Goal: Information Seeking & Learning: Understand process/instructions

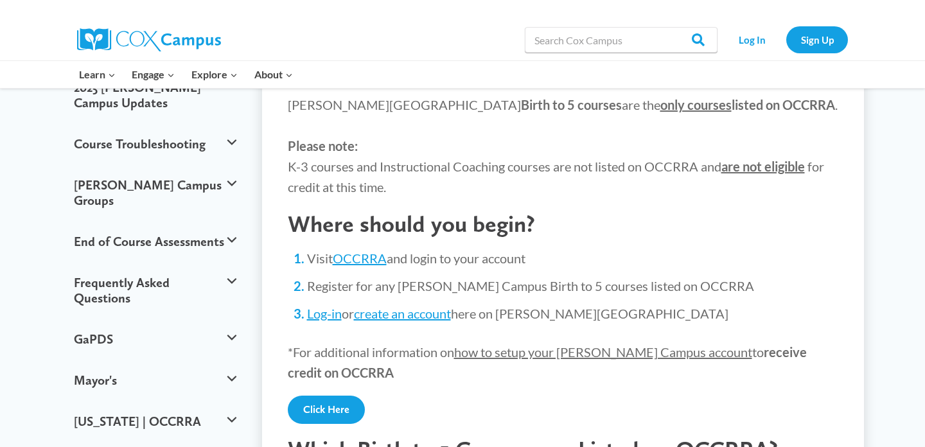
scroll to position [148, 0]
click at [376, 0] on div at bounding box center [270, 9] width 386 height 19
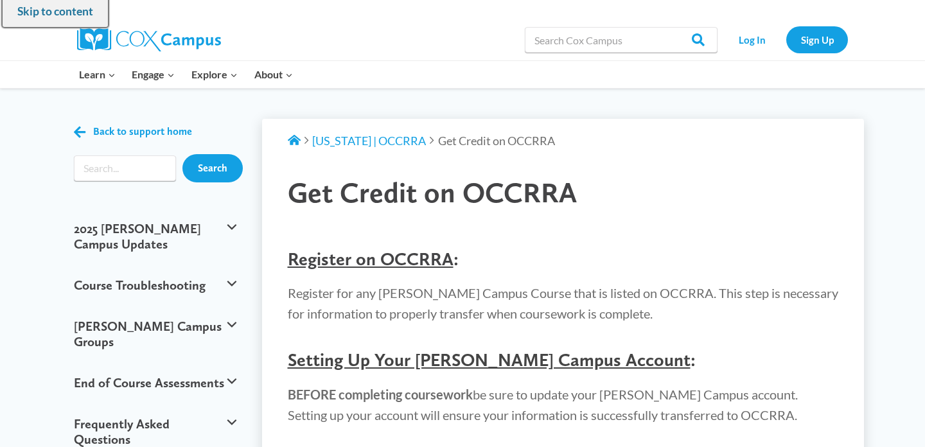
scroll to position [12, 0]
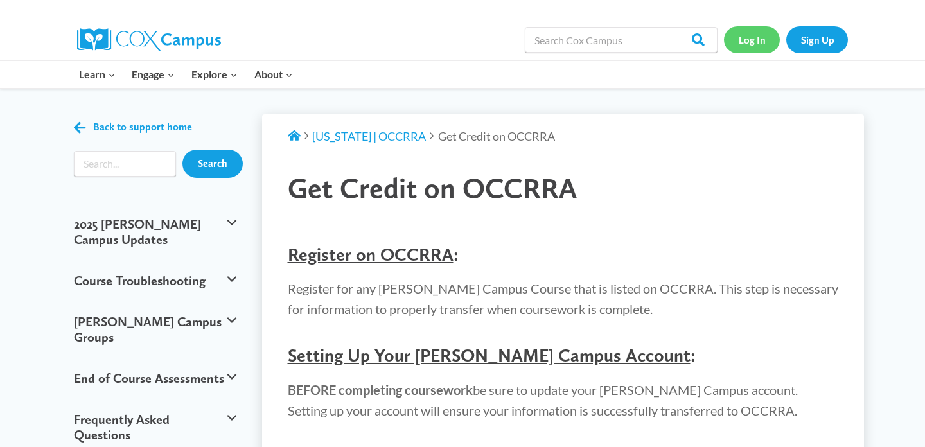
click at [758, 33] on link "Log In" at bounding box center [752, 39] width 56 height 26
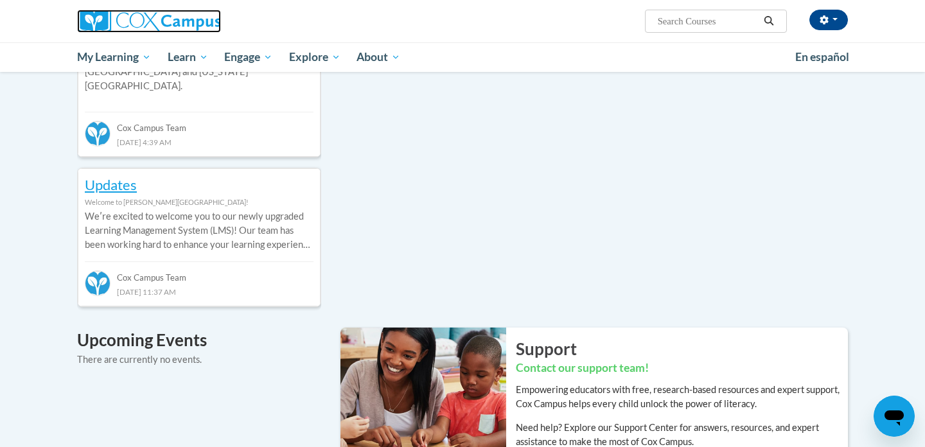
scroll to position [630, 0]
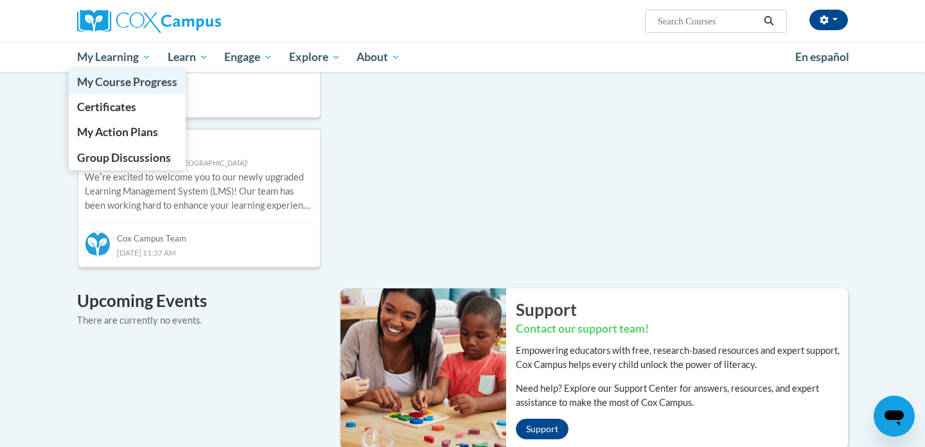
click at [115, 80] on span "My Course Progress" at bounding box center [127, 81] width 100 height 13
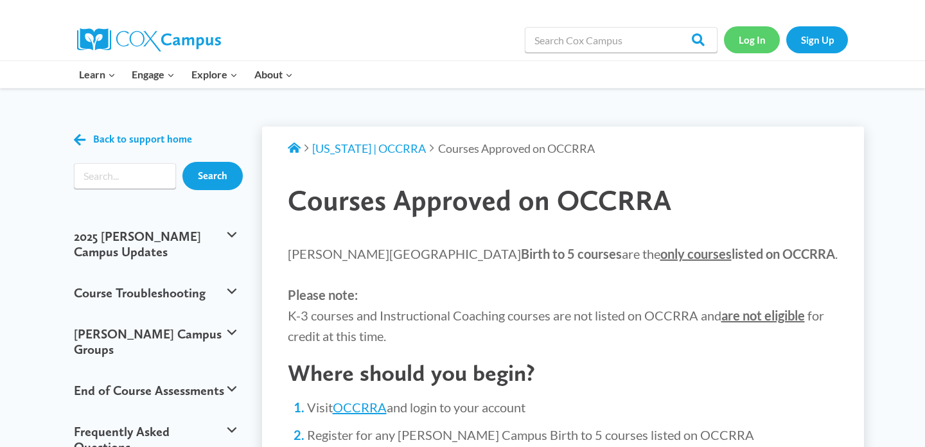
click at [745, 40] on link "Log In" at bounding box center [752, 39] width 56 height 26
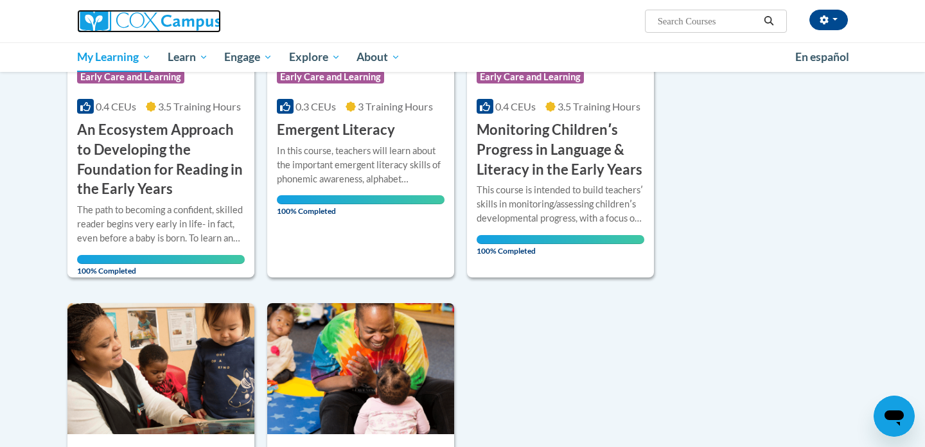
scroll to position [307, 0]
click at [245, 1] on div at bounding box center [198, 21] width 263 height 42
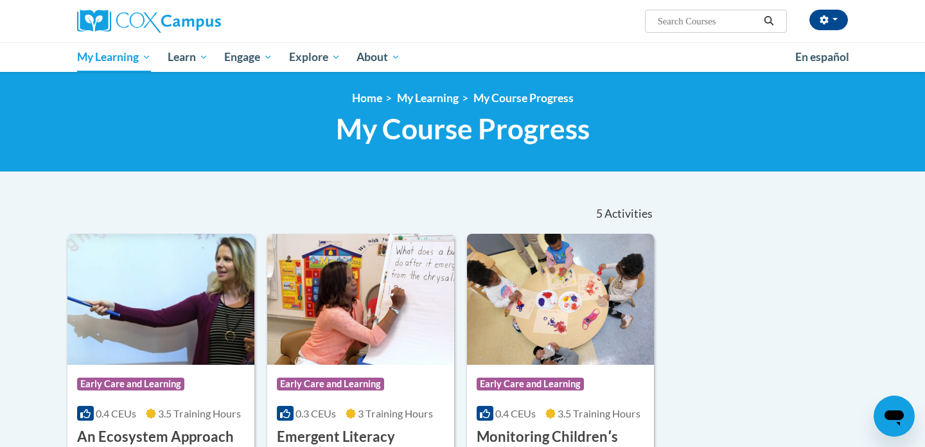
scroll to position [0, 0]
click at [830, 12] on button "button" at bounding box center [829, 20] width 39 height 21
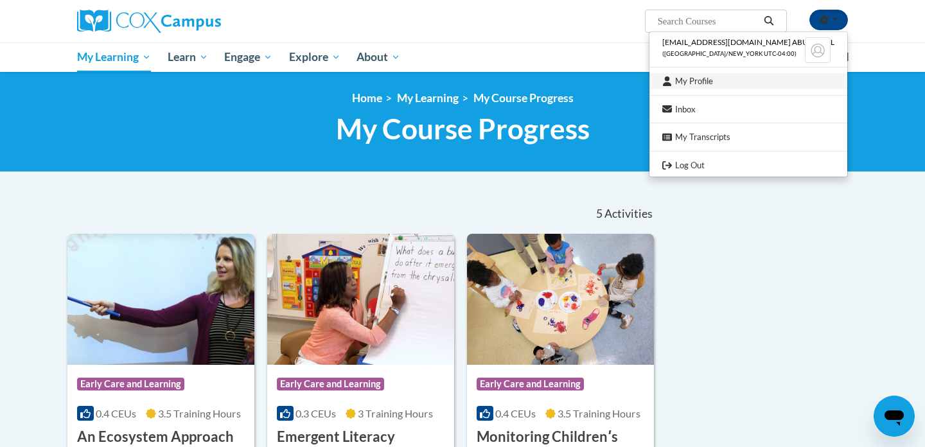
click at [707, 77] on link "My Profile" at bounding box center [749, 81] width 198 height 16
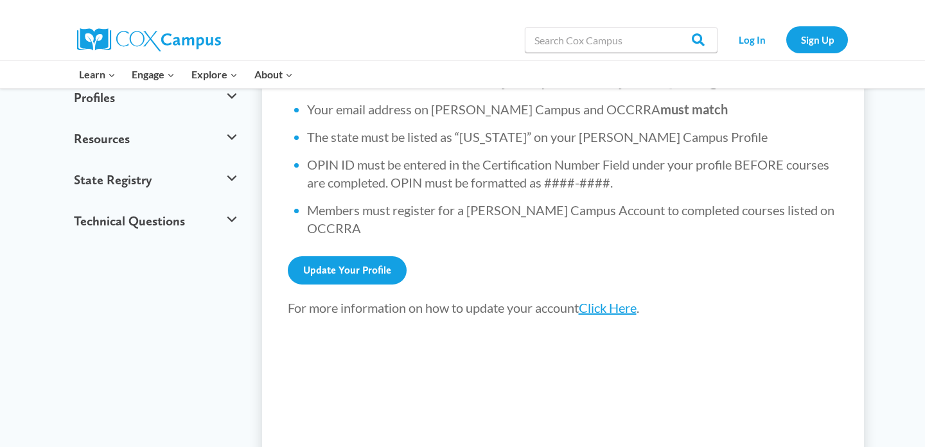
scroll to position [522, 0]
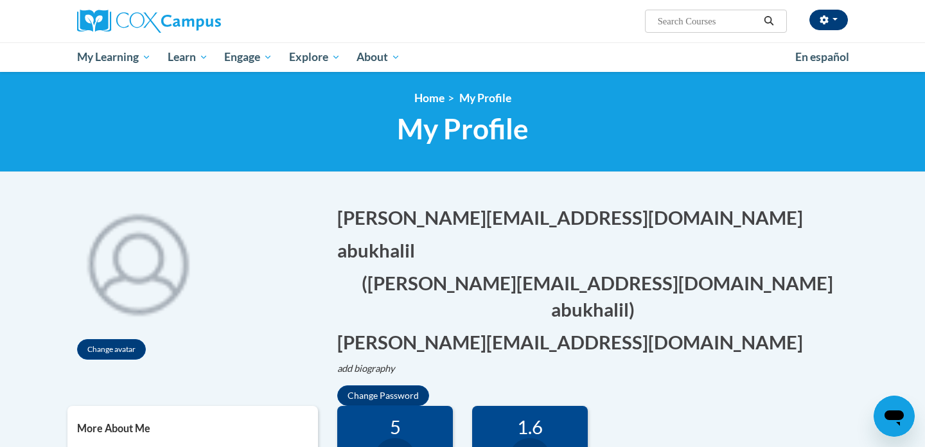
click at [837, 24] on button "button" at bounding box center [829, 20] width 39 height 21
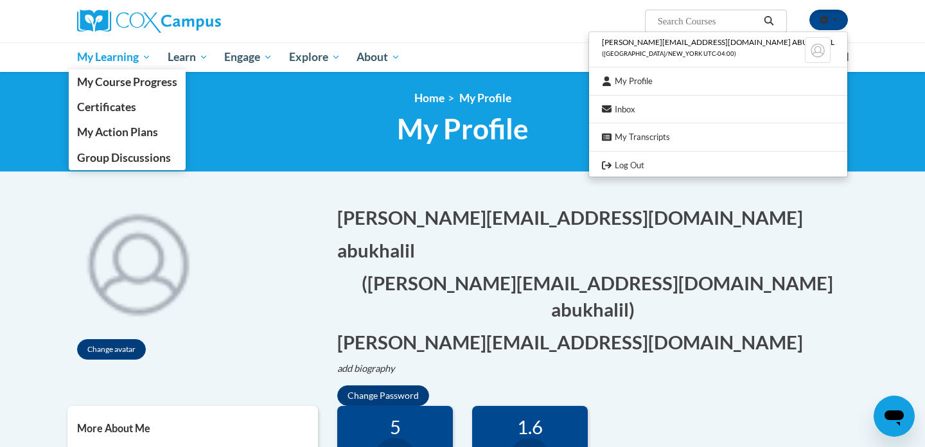
click at [91, 58] on span "My Learning" at bounding box center [114, 56] width 74 height 15
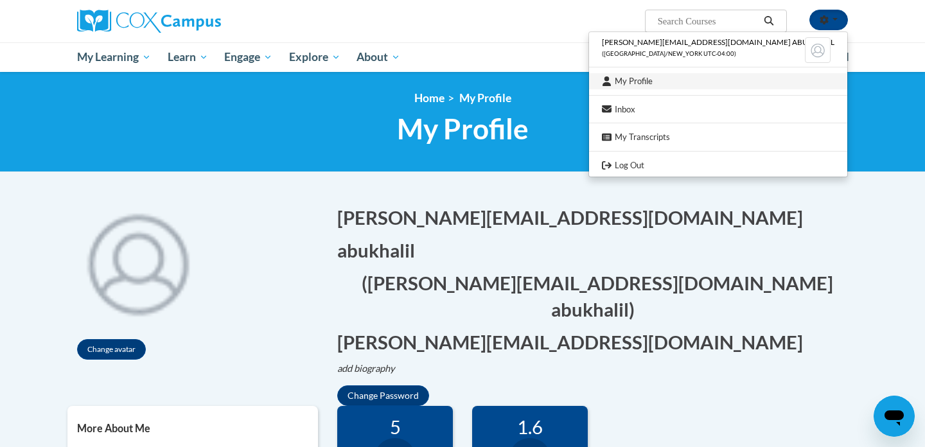
click at [709, 87] on link "My Profile" at bounding box center [718, 81] width 258 height 16
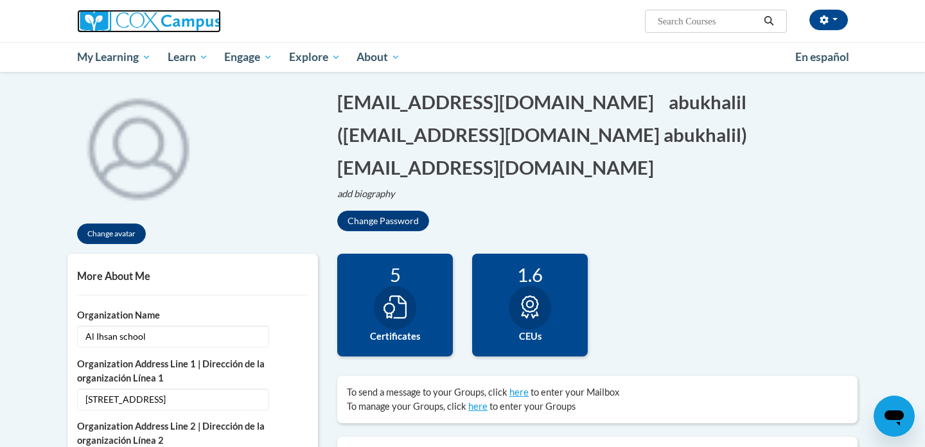
scroll to position [109, 0]
